Goal: Information Seeking & Learning: Check status

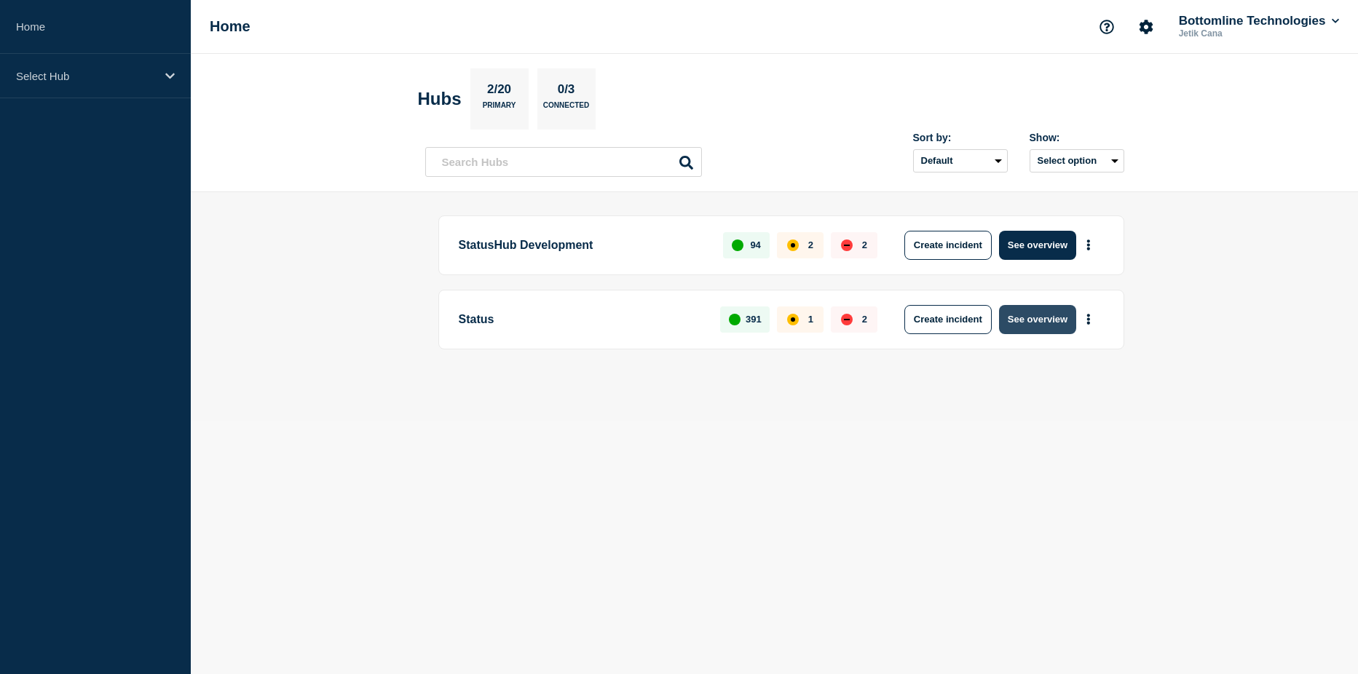
click at [1019, 321] on button "See overview" at bounding box center [1037, 319] width 77 height 29
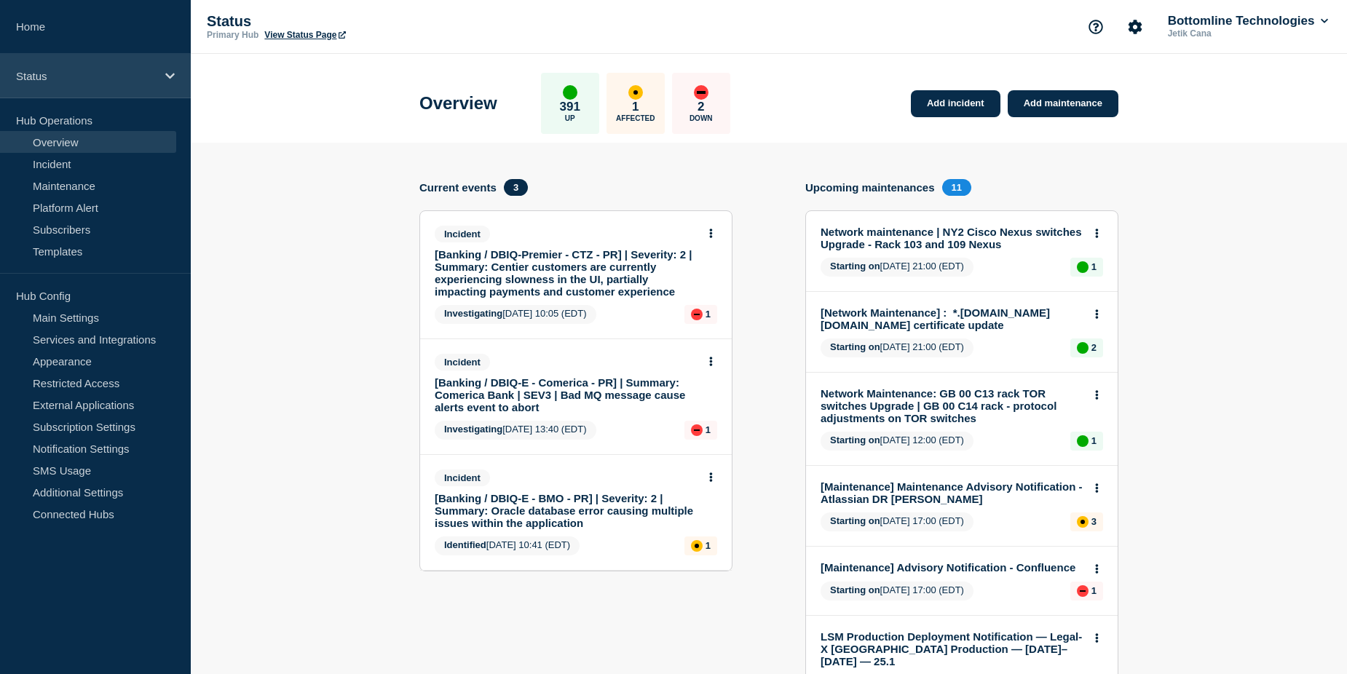
click at [154, 74] on p "Status" at bounding box center [86, 76] width 140 height 12
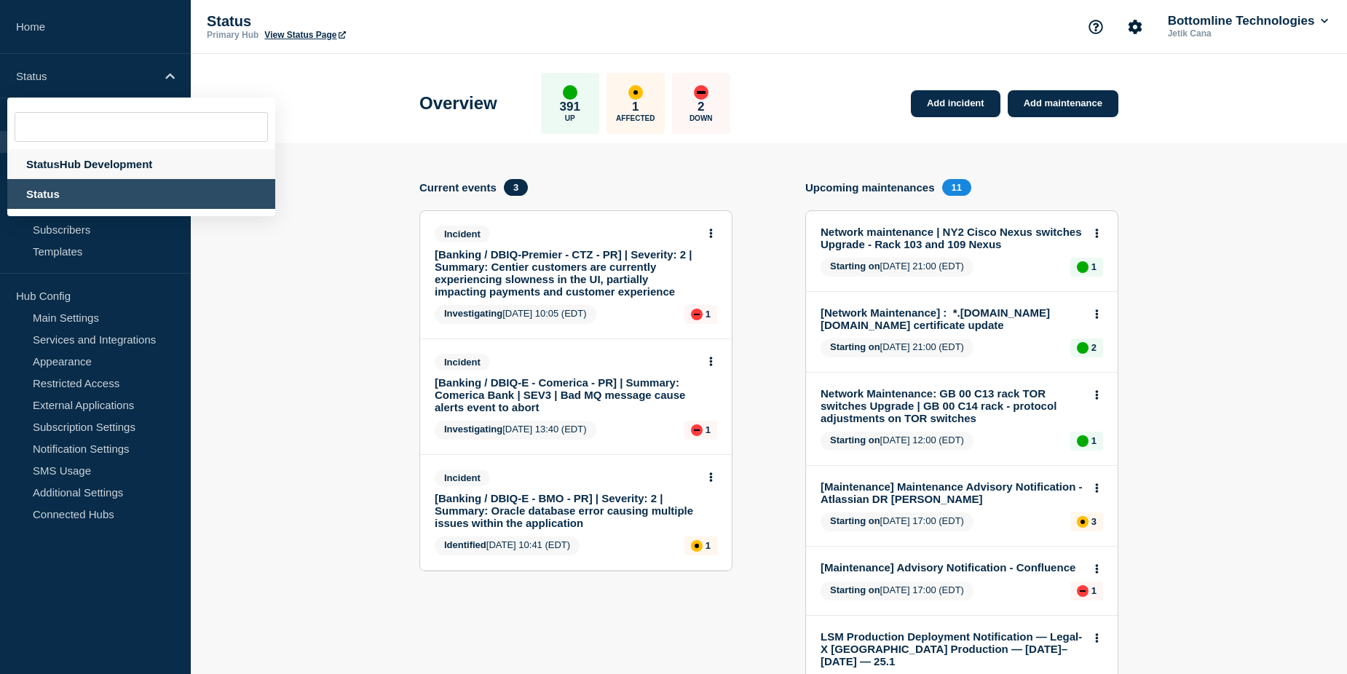
click at [92, 161] on div "StatusHub Development" at bounding box center [141, 164] width 268 height 30
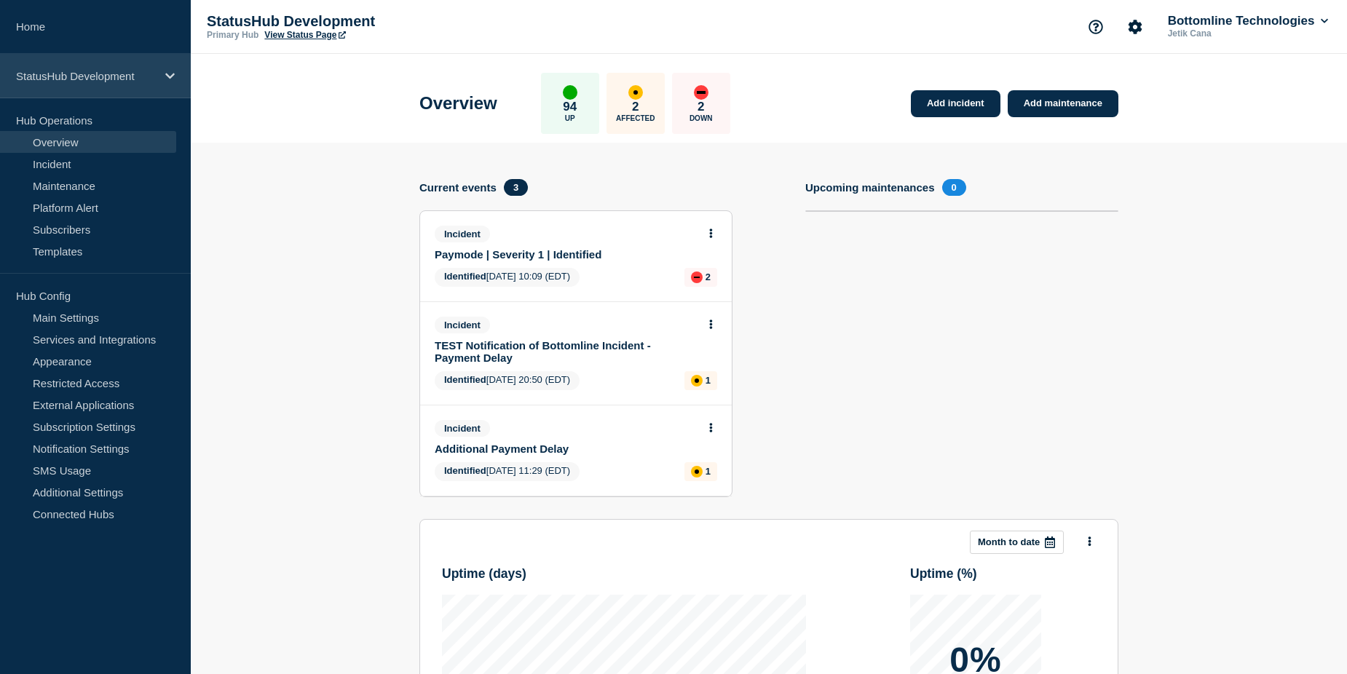
click at [123, 74] on p "StatusHub Development" at bounding box center [86, 76] width 140 height 12
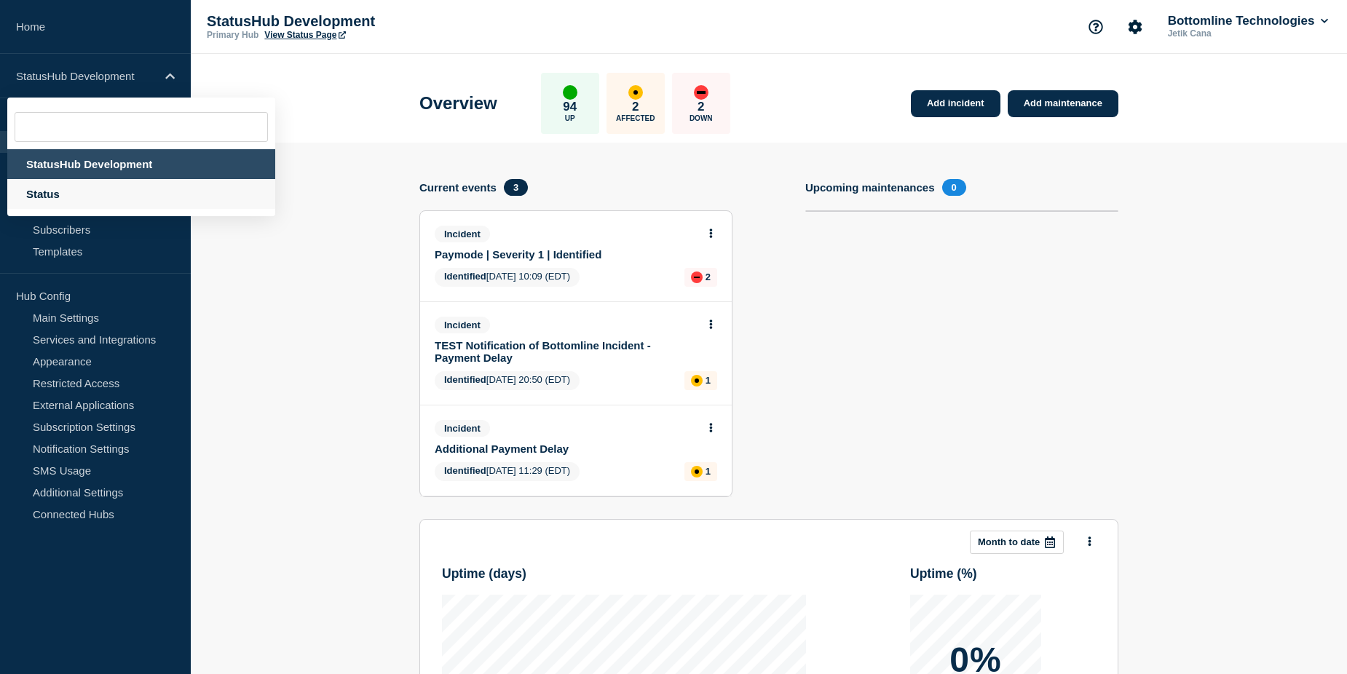
click at [90, 195] on div "Status" at bounding box center [141, 194] width 268 height 30
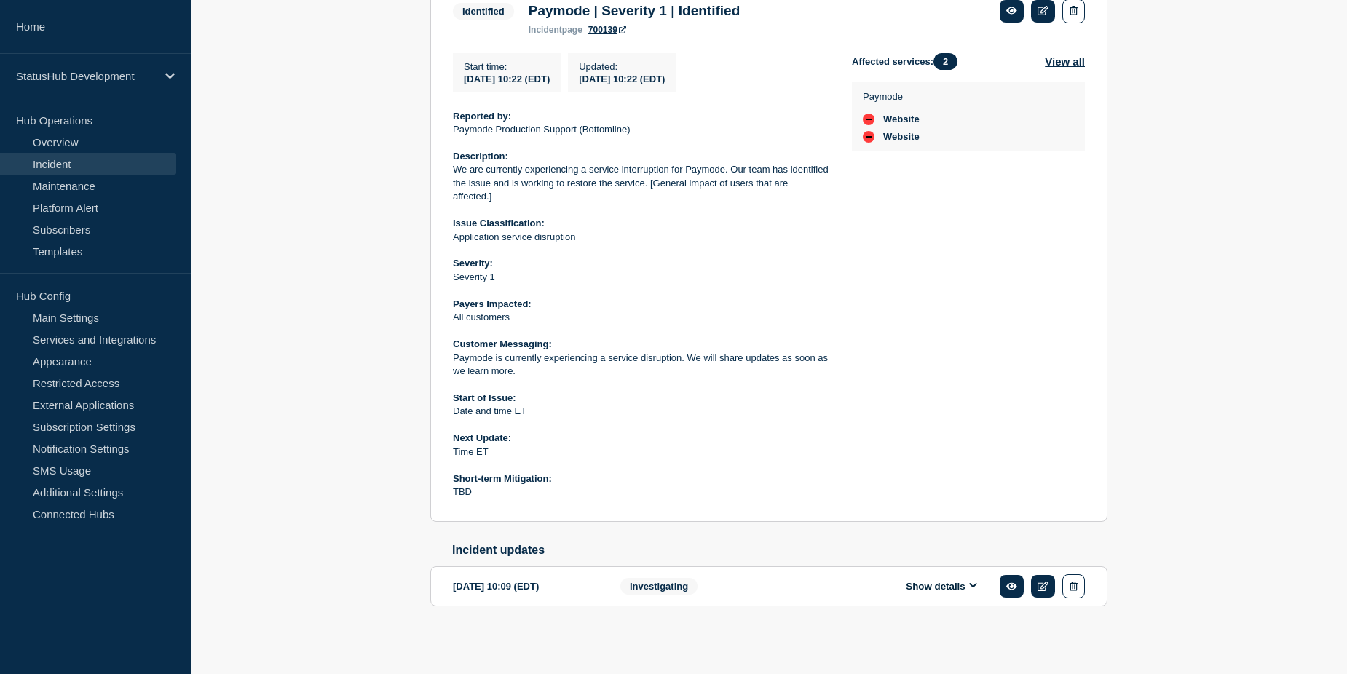
scroll to position [323, 0]
click at [938, 587] on button "Show details" at bounding box center [942, 586] width 80 height 12
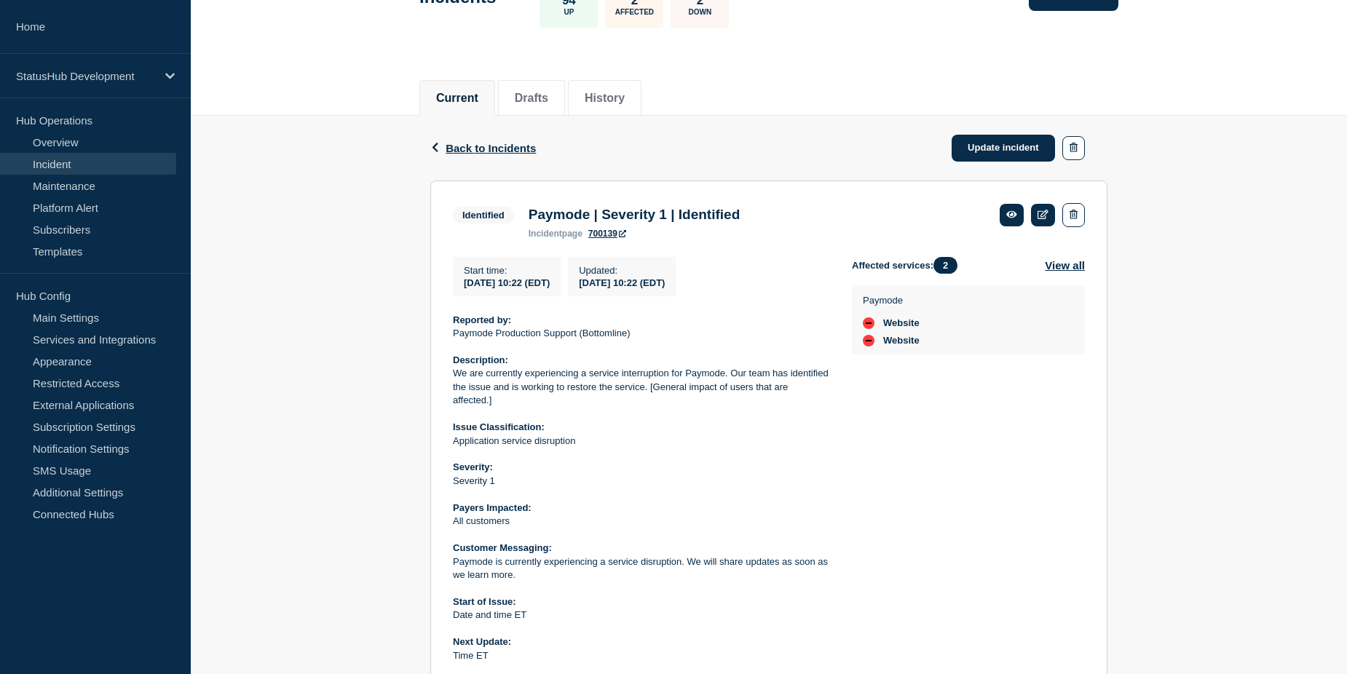
scroll to position [61, 0]
